Goal: Information Seeking & Learning: Check status

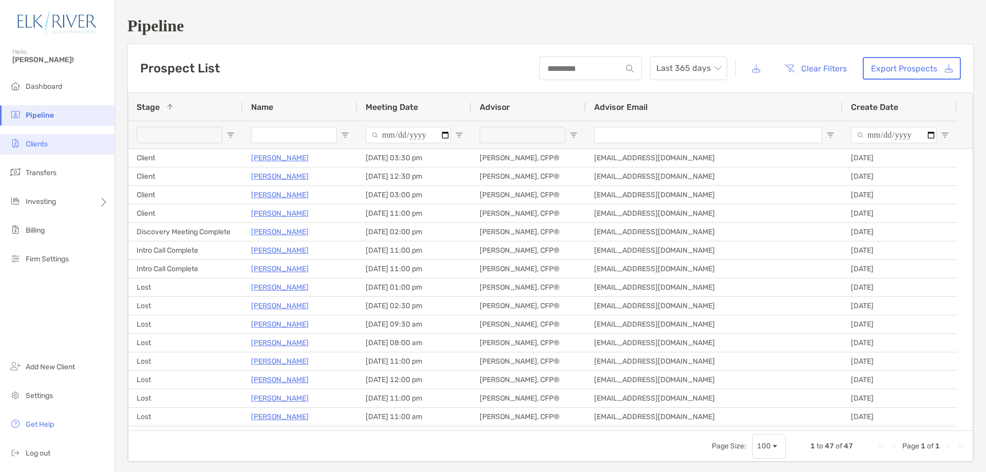
click at [29, 140] on span "Clients" at bounding box center [37, 144] width 22 height 9
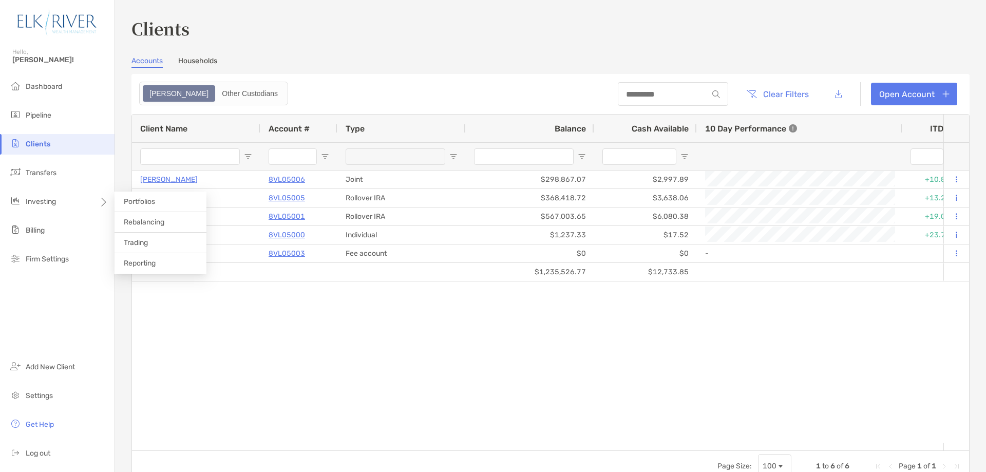
click at [138, 201] on span "Portfolios" at bounding box center [139, 201] width 31 height 9
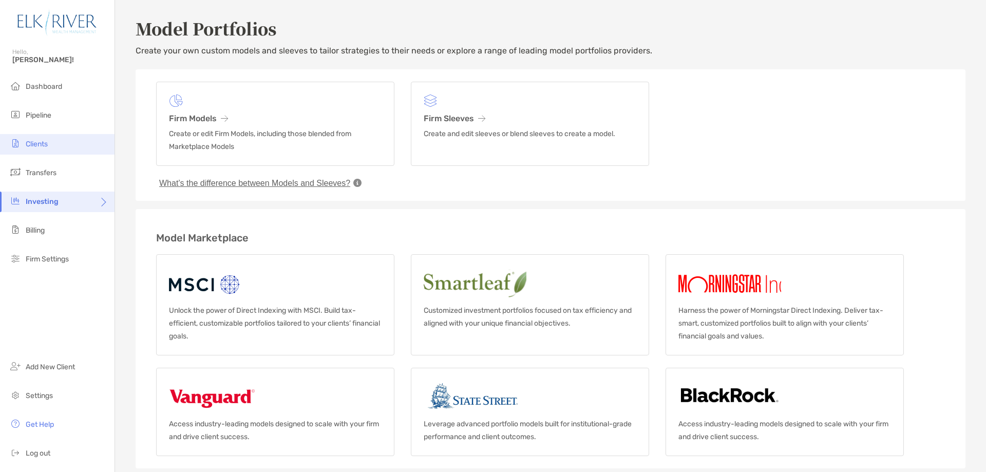
click at [49, 144] on li "Clients" at bounding box center [57, 144] width 114 height 21
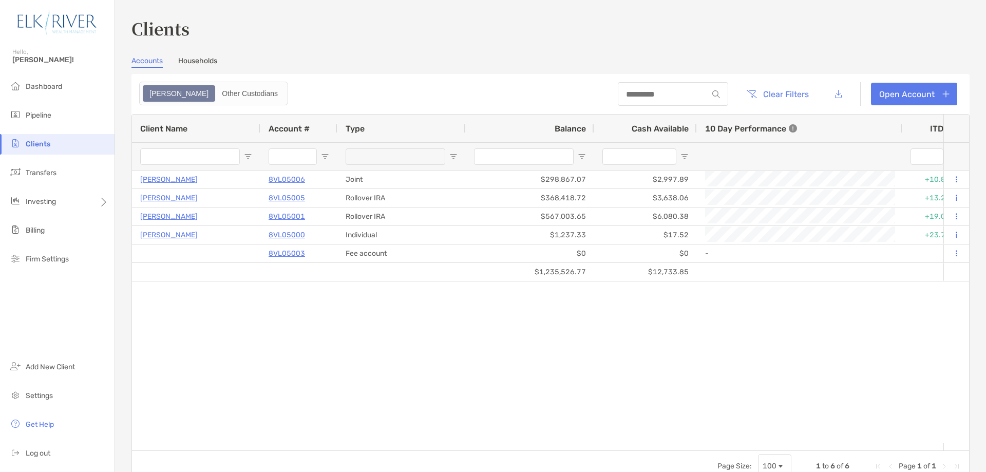
click at [203, 57] on link "Households" at bounding box center [197, 61] width 39 height 11
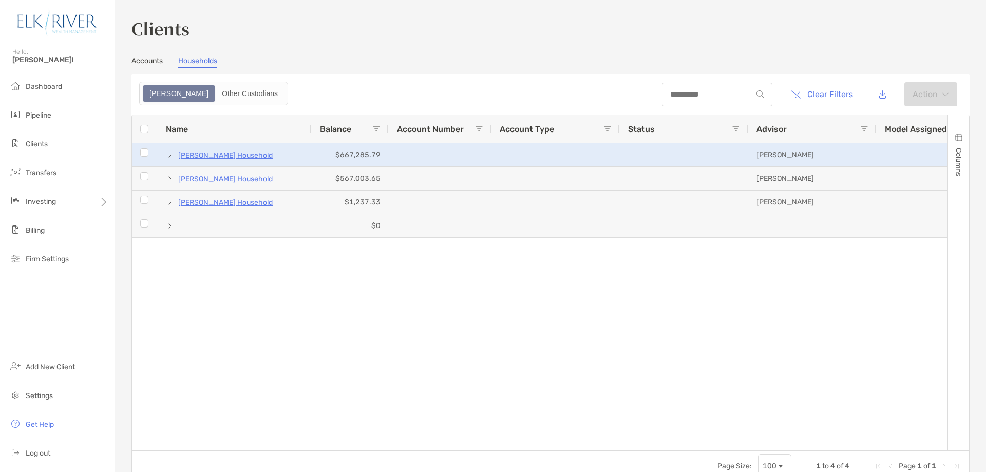
click at [236, 151] on p "[PERSON_NAME] Household" at bounding box center [225, 155] width 94 height 13
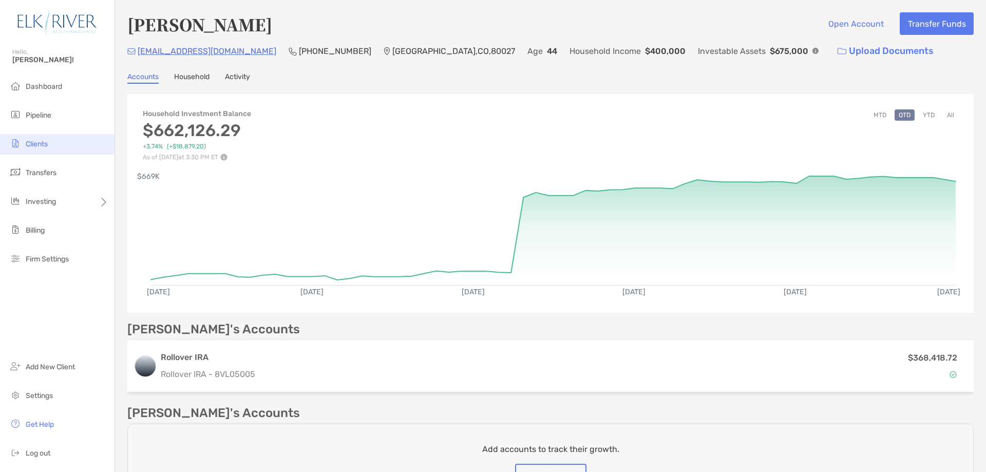
click at [39, 140] on span "Clients" at bounding box center [37, 144] width 22 height 9
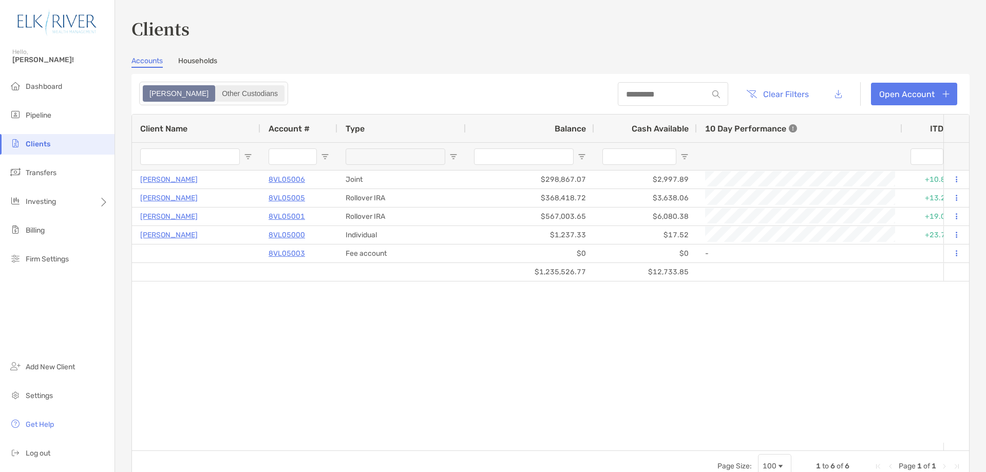
click at [216, 92] on div "Other Custodians" at bounding box center [249, 93] width 67 height 14
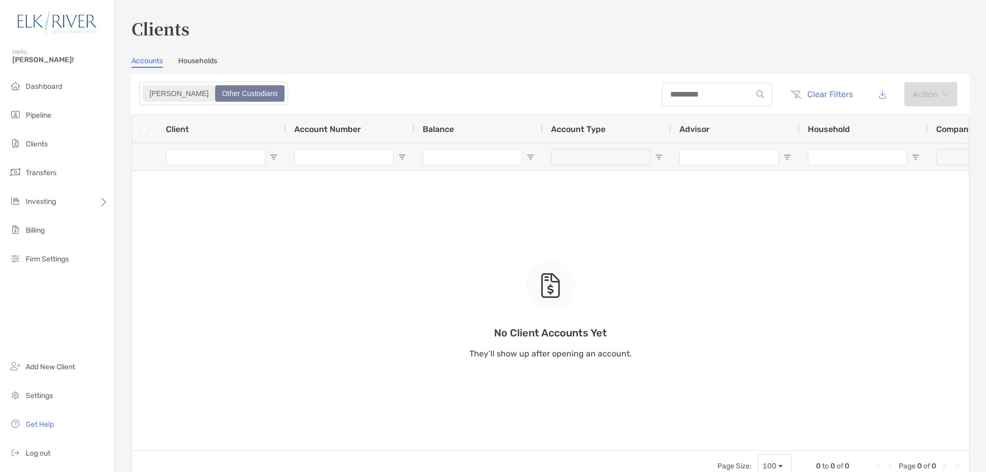
click at [153, 92] on div "[PERSON_NAME]" at bounding box center [179, 93] width 70 height 14
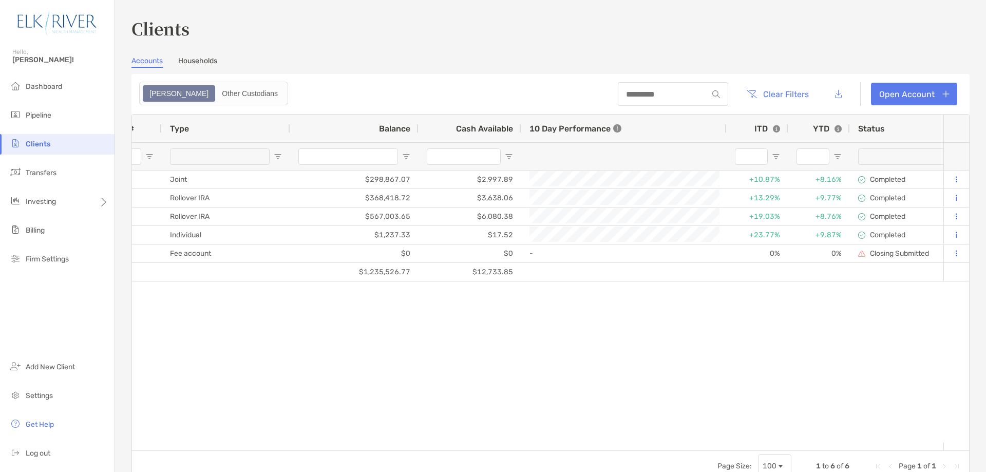
scroll to position [0, 229]
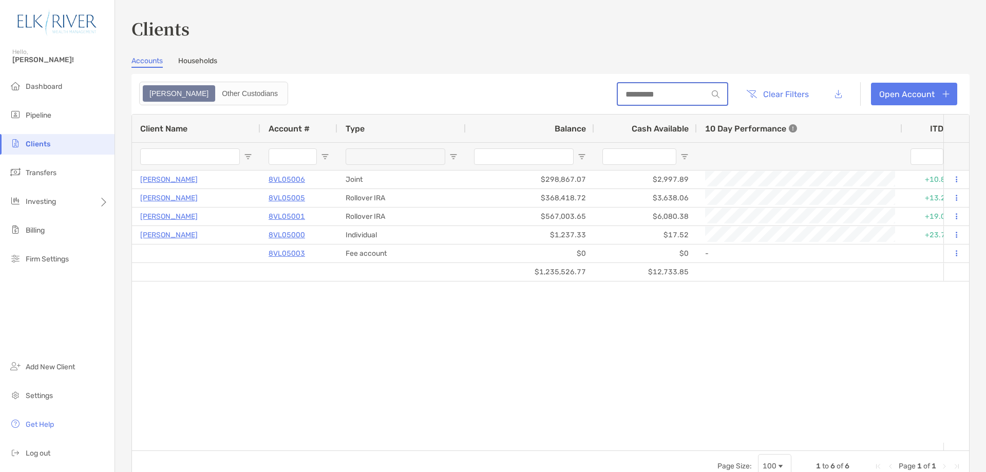
click at [667, 96] on input at bounding box center [663, 94] width 90 height 9
click at [788, 391] on div "[PERSON_NAME] 8VL05006 Joint $298,867.07 $2,997.89 0% As of [DATE] +10.87% +8.1…" at bounding box center [537, 306] width 811 height 272
drag, startPoint x: 446, startPoint y: 87, endPoint x: 284, endPoint y: 426, distance: 375.3
click at [283, 426] on div "[PERSON_NAME] 8VL05006 Joint $298,867.07 $2,997.89 -0.27% As of [DATE] +10.87% …" at bounding box center [537, 306] width 811 height 272
click at [55, 83] on span "Dashboard" at bounding box center [44, 86] width 36 height 9
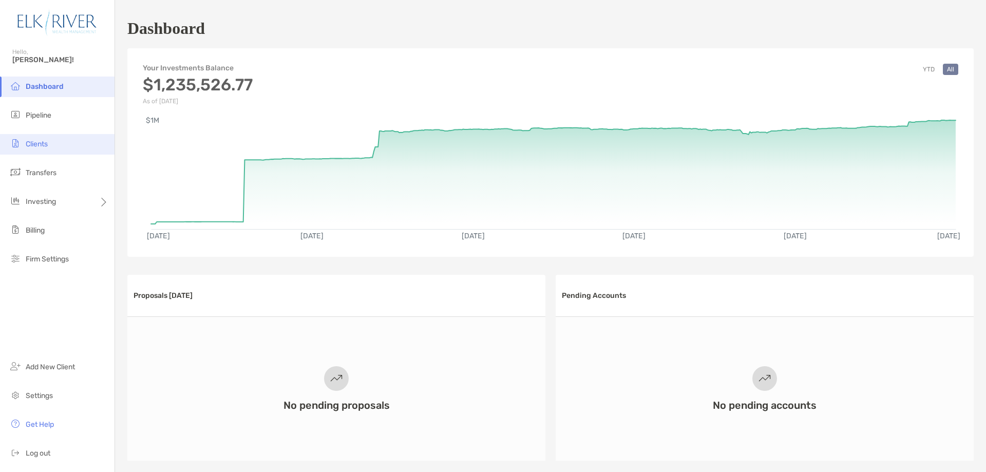
click at [46, 145] on span "Clients" at bounding box center [37, 144] width 22 height 9
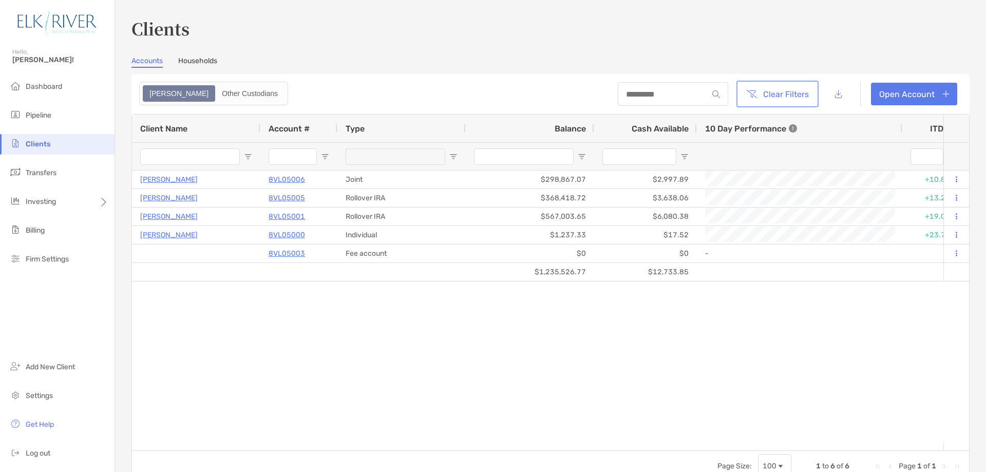
click at [787, 98] on button "Clear Filters" at bounding box center [777, 94] width 78 height 23
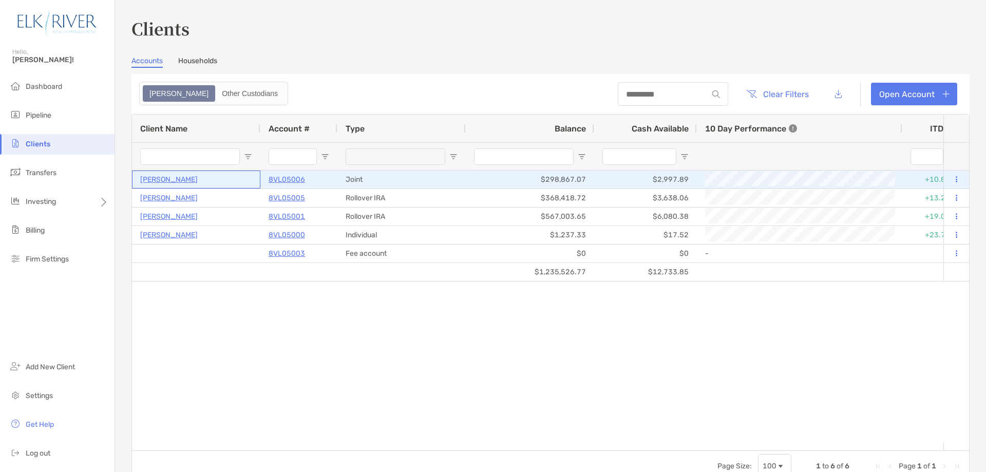
click at [186, 178] on p "[PERSON_NAME]" at bounding box center [169, 179] width 58 height 13
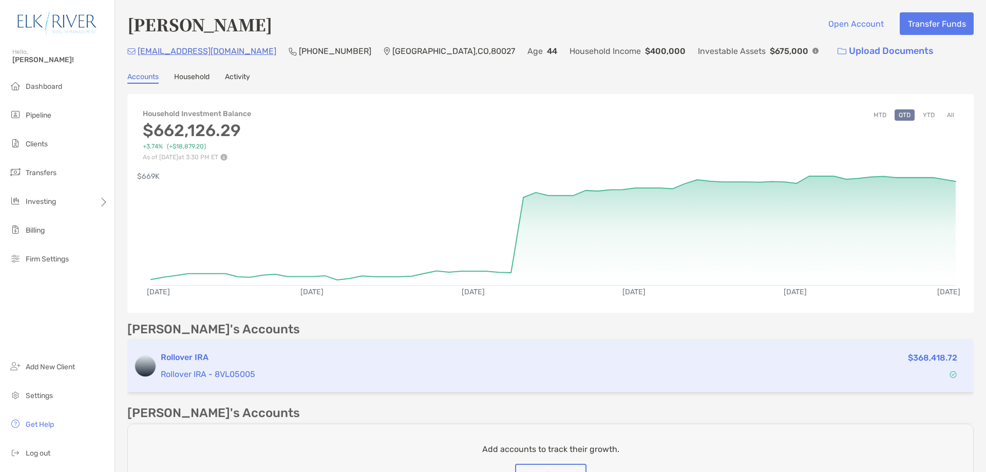
scroll to position [51, 0]
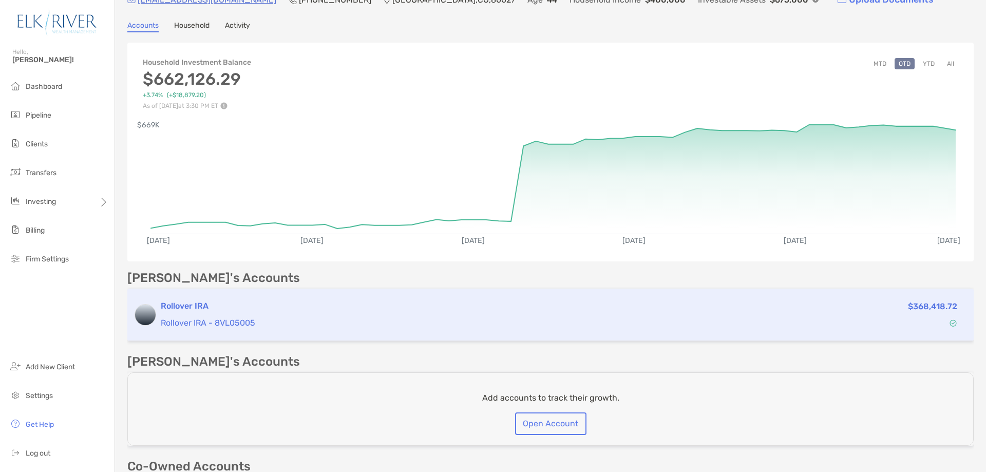
click at [190, 304] on h3 "Rollover IRA" at bounding box center [462, 306] width 603 height 12
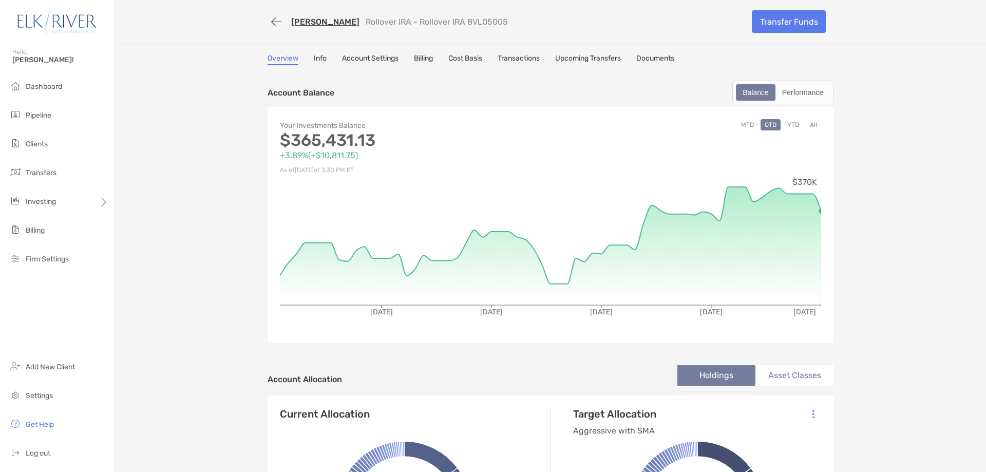
click at [709, 368] on li "Holdings" at bounding box center [716, 375] width 78 height 21
click at [316, 59] on link "Info" at bounding box center [320, 59] width 13 height 11
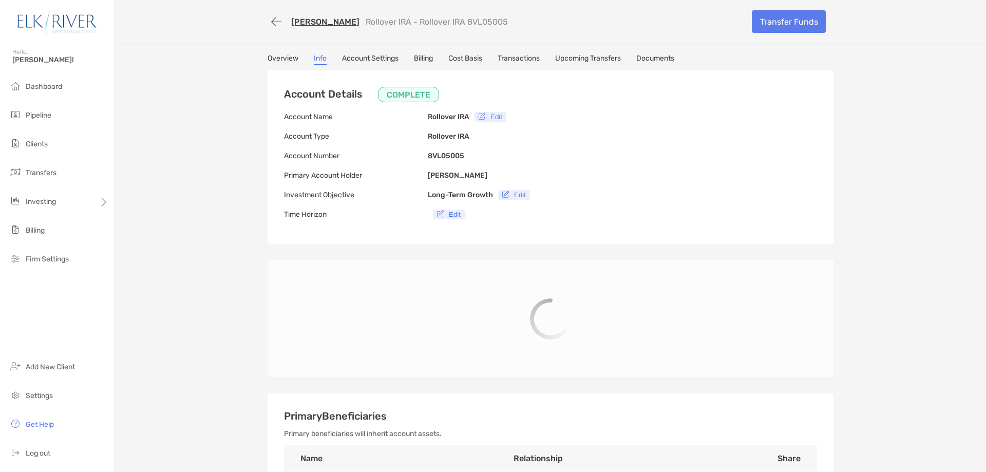
type input "**********"
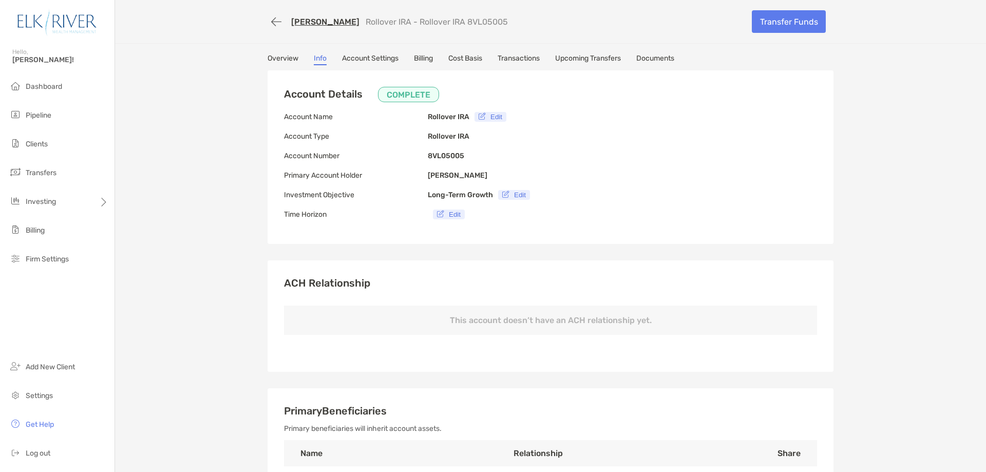
click at [420, 58] on link "Billing" at bounding box center [423, 59] width 19 height 11
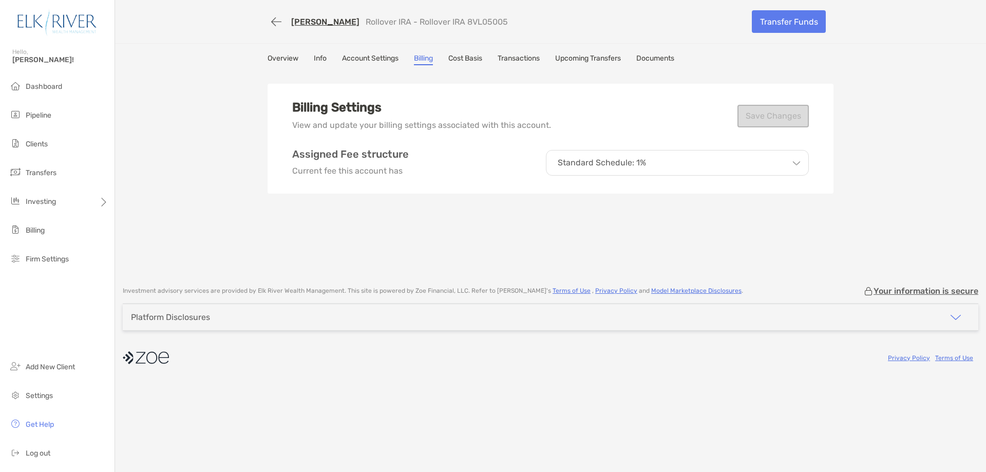
click at [474, 57] on link "Cost Basis" at bounding box center [465, 59] width 34 height 11
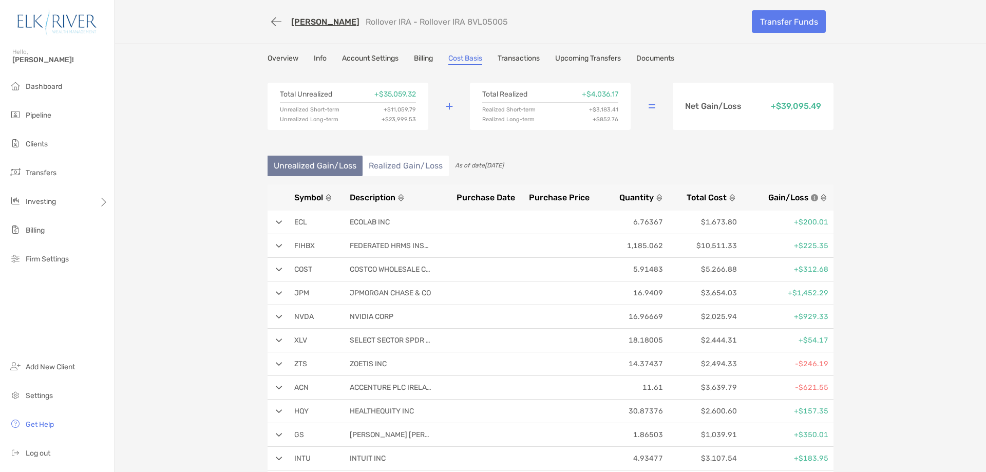
click at [648, 60] on link "Documents" at bounding box center [655, 59] width 38 height 11
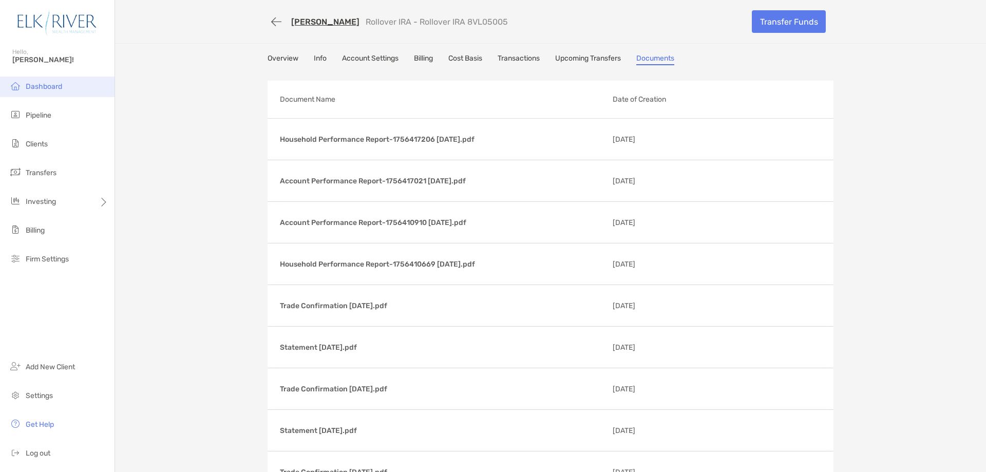
click at [47, 87] on span "Dashboard" at bounding box center [44, 86] width 36 height 9
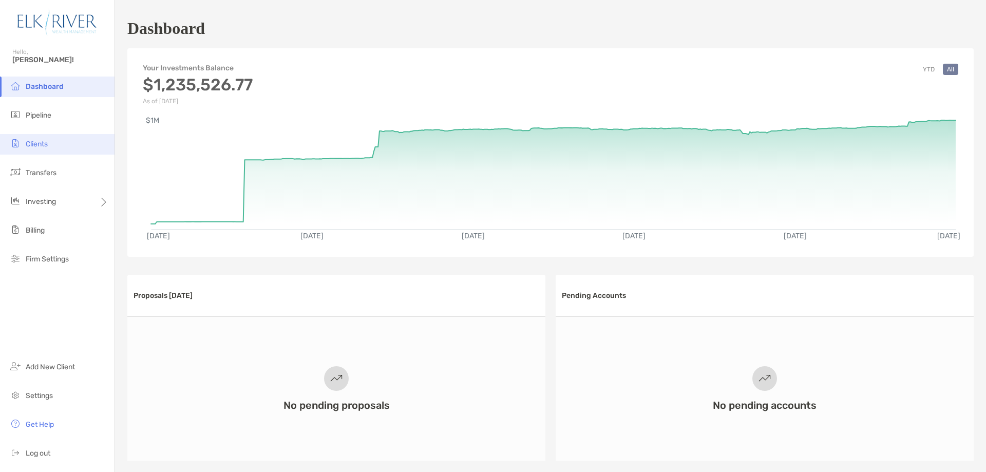
click at [50, 144] on li "Clients" at bounding box center [57, 144] width 114 height 21
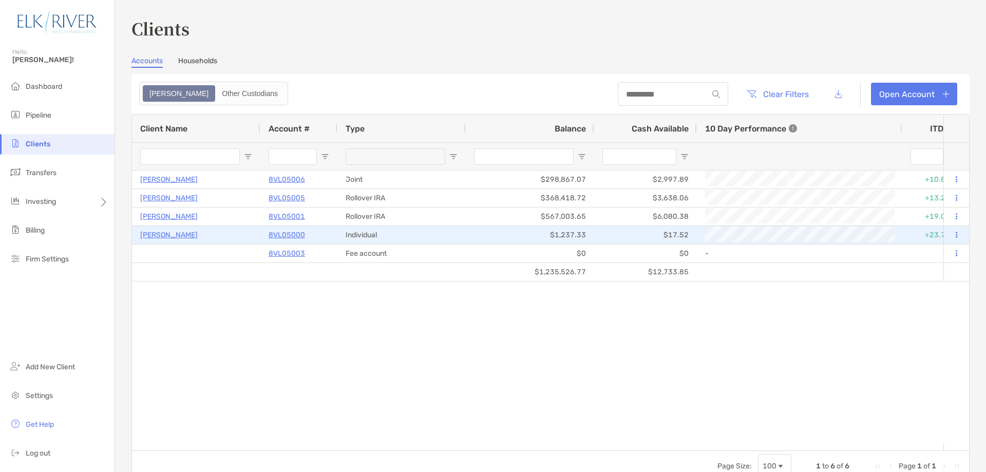
click at [165, 237] on p "[PERSON_NAME]" at bounding box center [169, 234] width 58 height 13
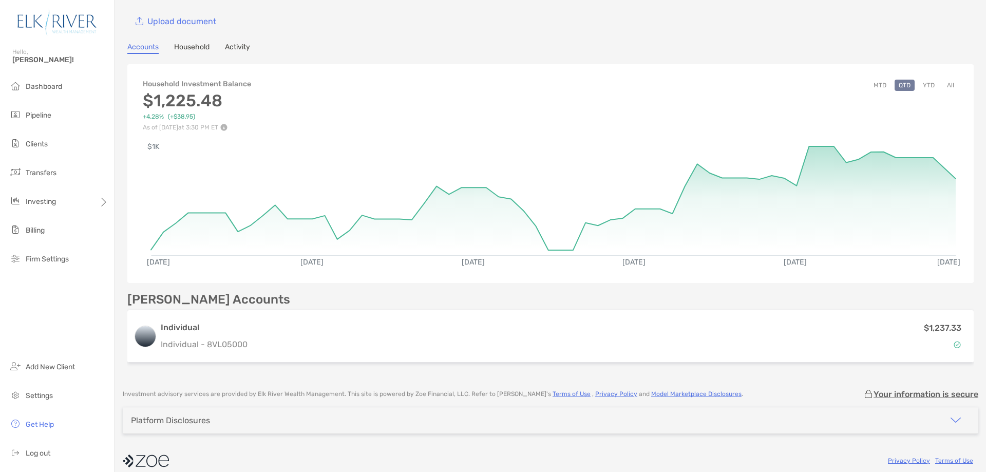
scroll to position [62, 0]
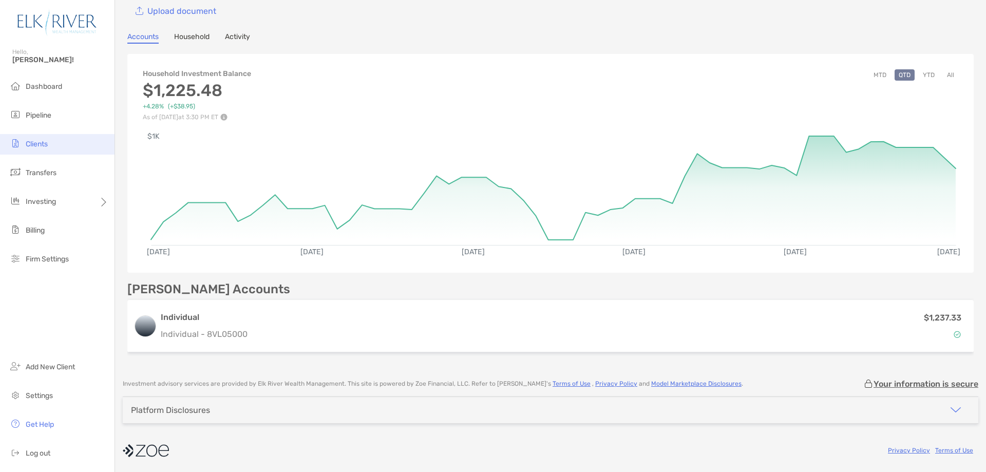
click at [44, 140] on span "Clients" at bounding box center [37, 144] width 22 height 9
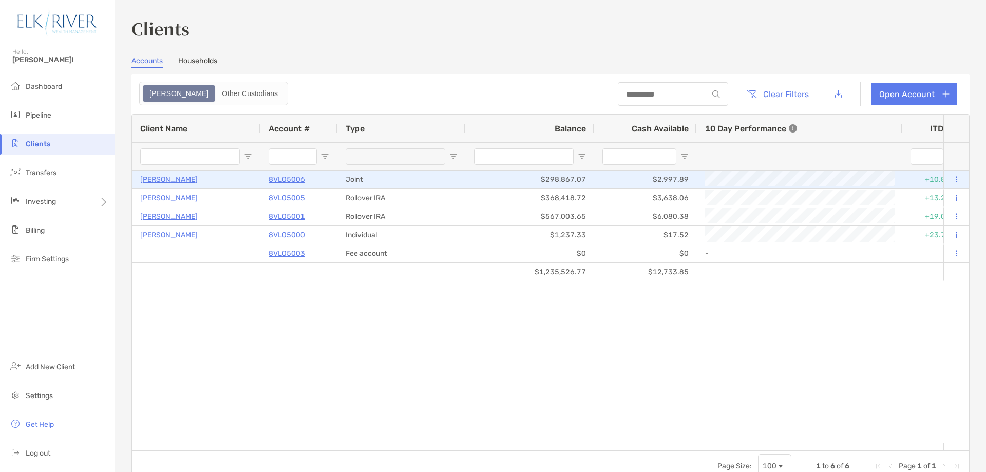
click at [168, 181] on p "[PERSON_NAME]" at bounding box center [169, 179] width 58 height 13
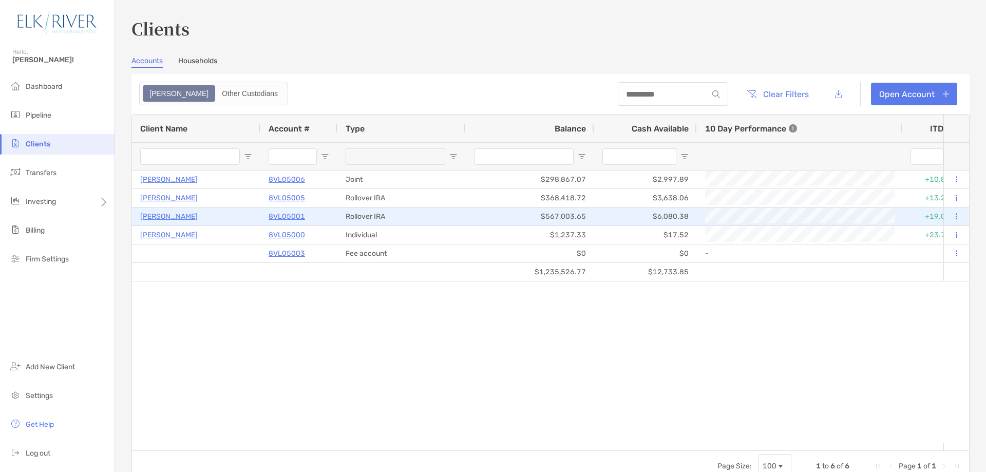
click at [188, 215] on p "[PERSON_NAME]" at bounding box center [169, 216] width 58 height 13
